Goal: Information Seeking & Learning: Learn about a topic

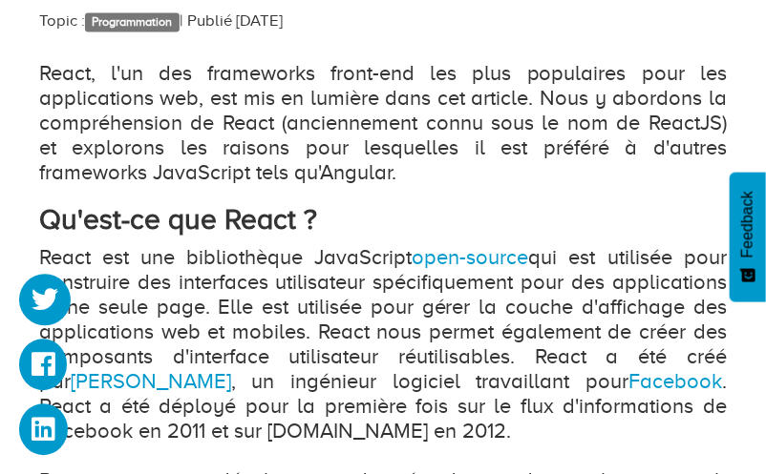
scroll to position [1008, 0]
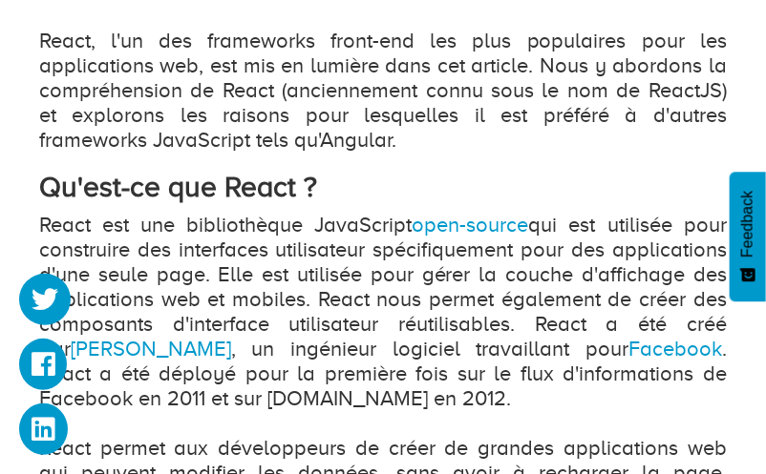
click at [675, 133] on p "React, l'un des frameworks front-end les plus populaires pour les applications …" at bounding box center [382, 91] width 687 height 124
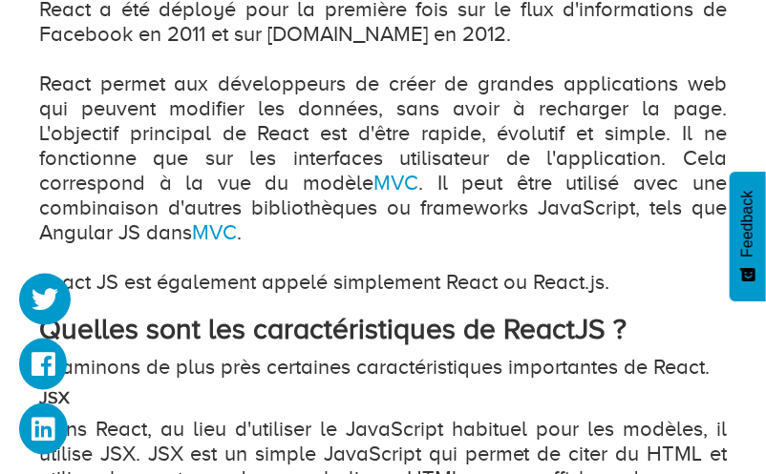
scroll to position [1411, 0]
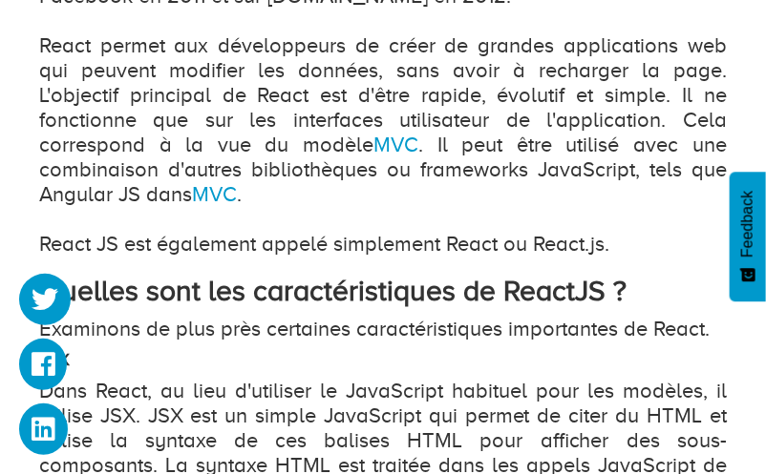
click at [200, 26] on p "React est une bibliothèque JavaScript open-source qui est utilisée pour constru…" at bounding box center [382, 33] width 687 height 447
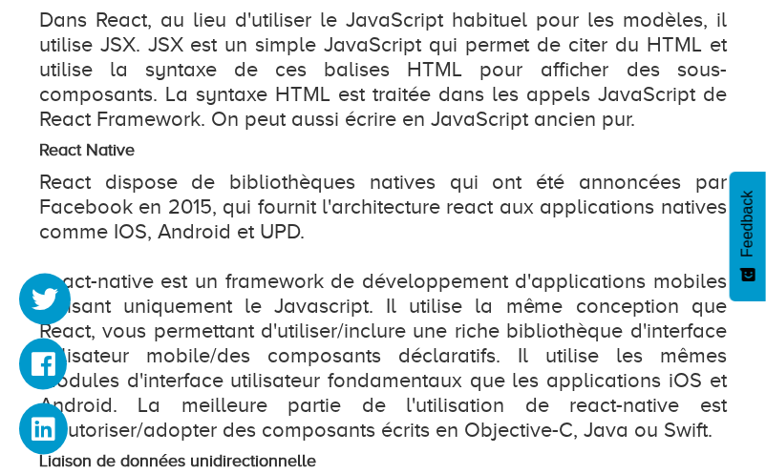
scroll to position [1814, 0]
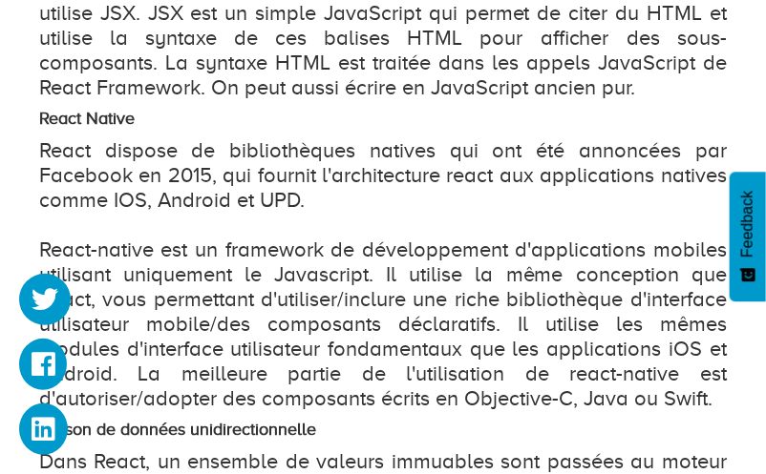
click at [582, 71] on p "Dans React, au lieu d'utiliser le JavaScript habituel pour les modèles, il util…" at bounding box center [382, 38] width 687 height 124
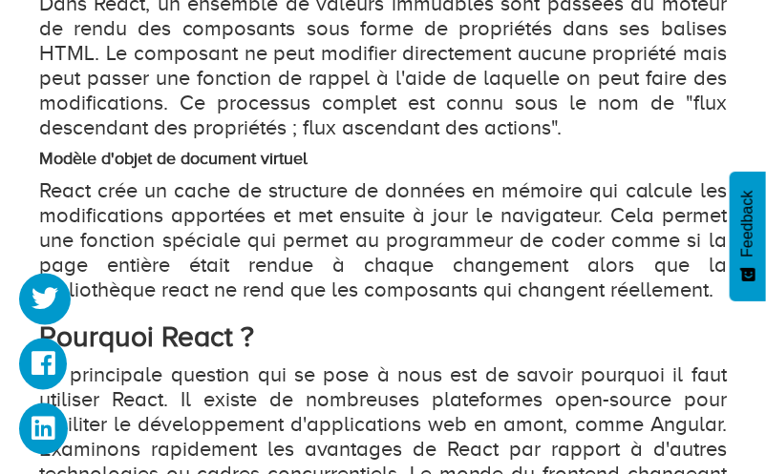
scroll to position [2318, 0]
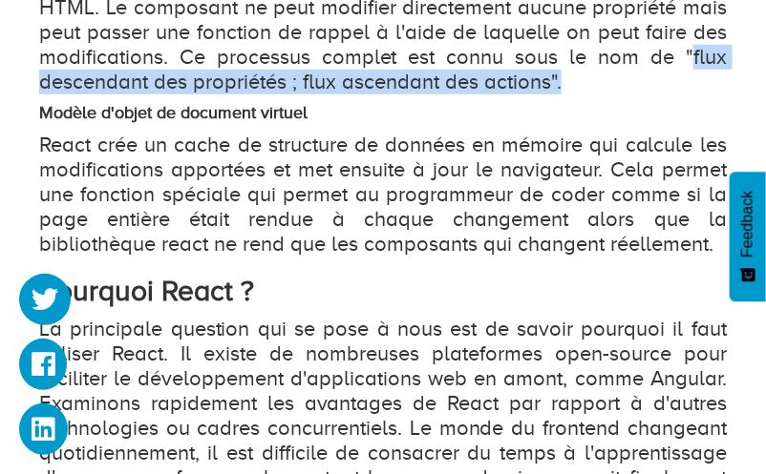
drag, startPoint x: 693, startPoint y: 30, endPoint x: 638, endPoint y: 60, distance: 63.2
click at [638, 60] on p "Dans React, un ensemble de valeurs immuables sont passées au moteur de rendu de…" at bounding box center [382, 20] width 687 height 149
copy p "flux descendant des propriétés ; flux ascendant des actions"."
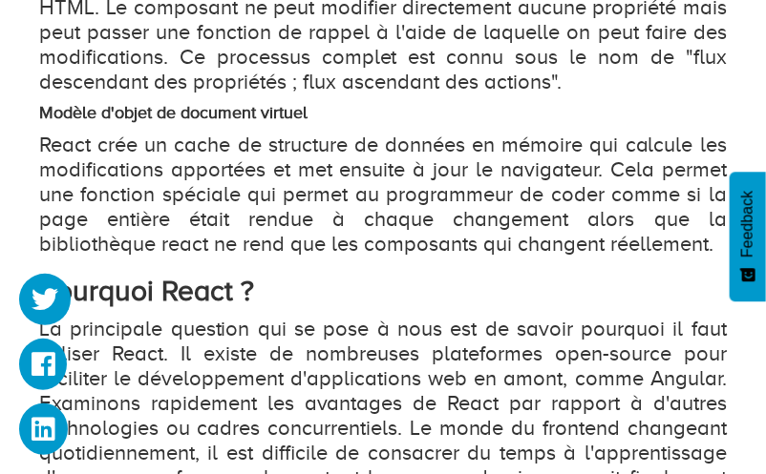
click at [583, 67] on p "Dans React, un ensemble de valeurs immuables sont passées au moteur de rendu de…" at bounding box center [382, 20] width 687 height 149
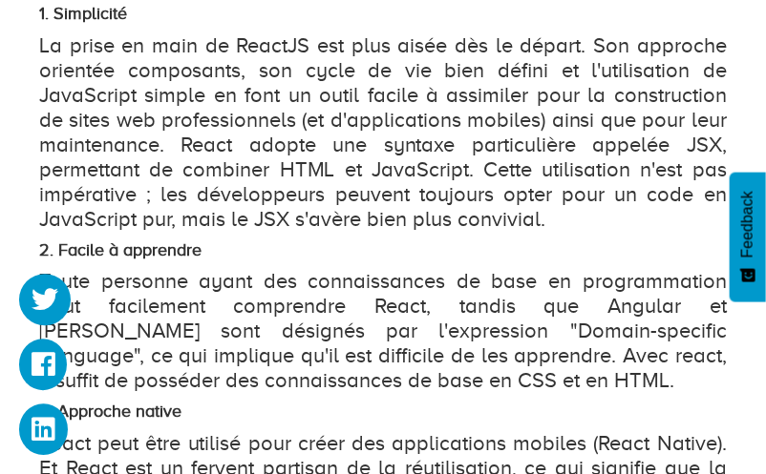
scroll to position [2923, 0]
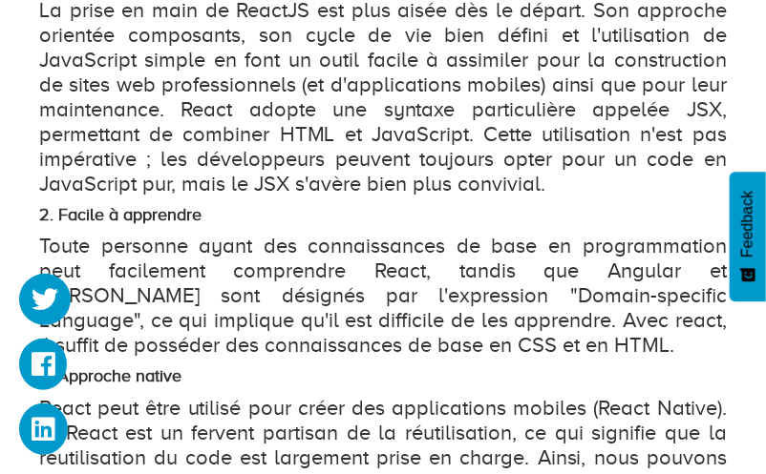
click at [282, 159] on p "La prise en main de ReactJS est plus aisée dès le départ. Son approche orientée…" at bounding box center [382, 97] width 687 height 199
drag, startPoint x: 580, startPoint y: 146, endPoint x: 579, endPoint y: 116, distance: 29.7
click at [580, 145] on p "La prise en main de ReactJS est plus aisée dès le départ. Son approche orientée…" at bounding box center [382, 97] width 687 height 199
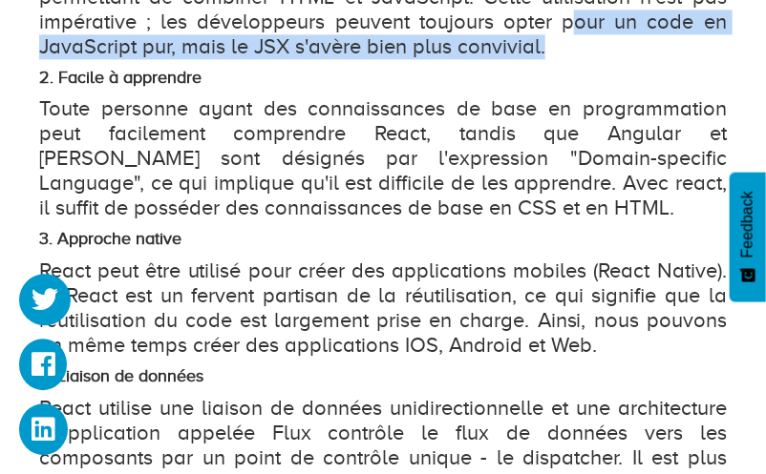
scroll to position [3024, 0]
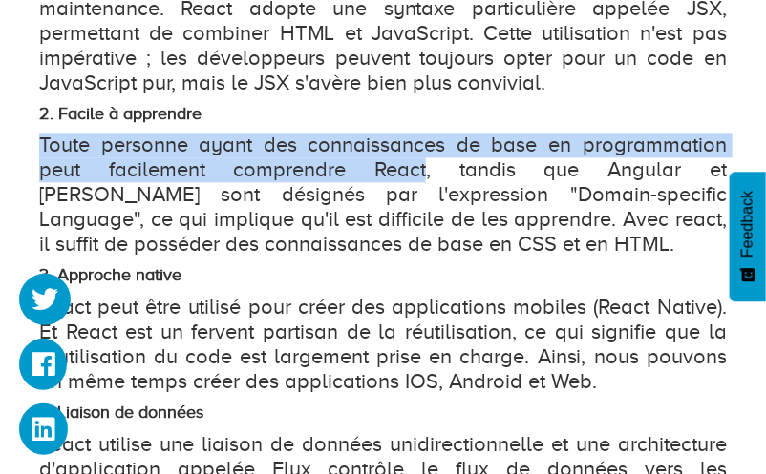
drag, startPoint x: 372, startPoint y: 144, endPoint x: 32, endPoint y: 130, distance: 341.1
copy p "Toute personne ayant des connaissances de base en programmation peut facilement…"
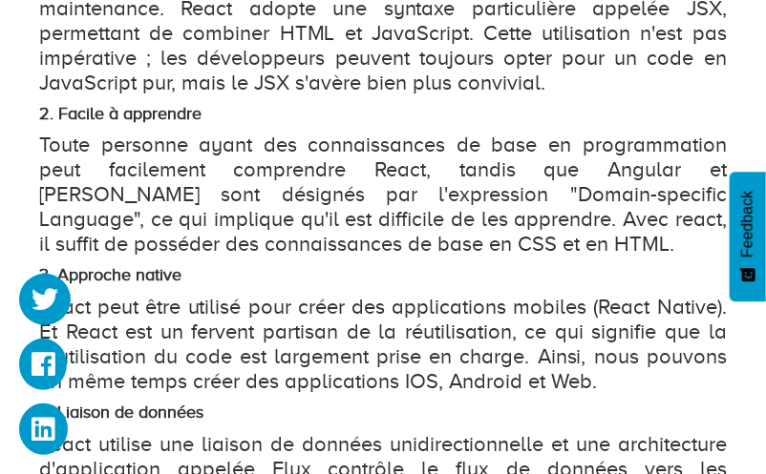
click at [595, 105] on h4 "2. Facile à apprendre" at bounding box center [382, 114] width 687 height 19
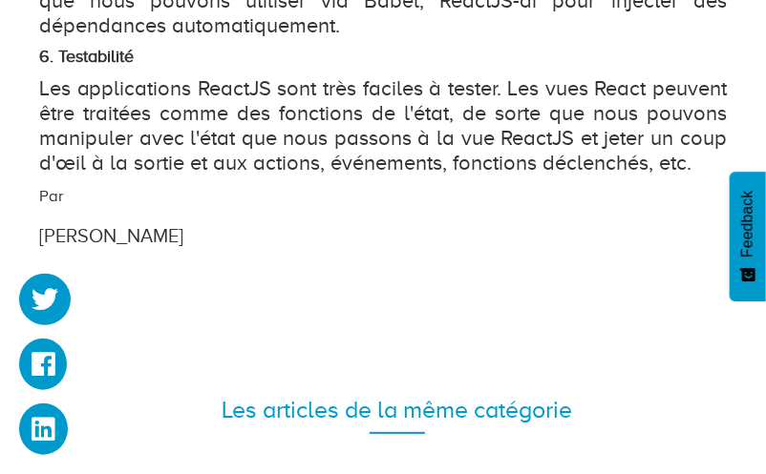
scroll to position [3629, 0]
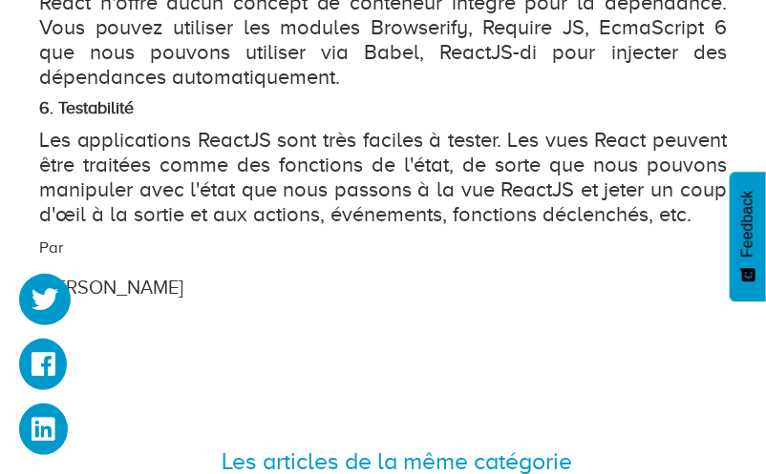
click at [173, 418] on div "Les articles de la même catégorie" at bounding box center [397, 462] width 716 height 92
click at [194, 445] on div "Les articles de la même catégorie" at bounding box center [396, 462] width 687 height 34
